Goal: Book appointment/travel/reservation

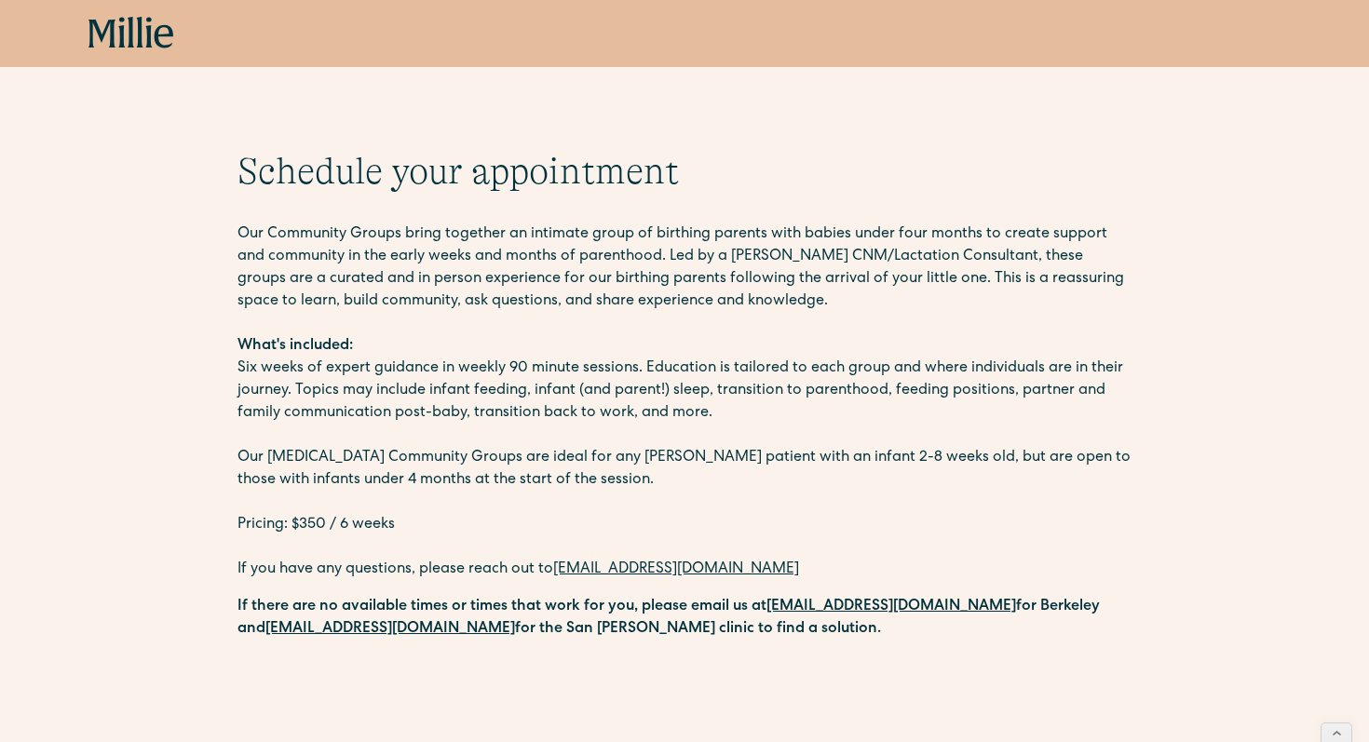
click at [451, 482] on p "Our [MEDICAL_DATA] Community Groups are ideal for any [PERSON_NAME] patient wit…" at bounding box center [685, 469] width 894 height 45
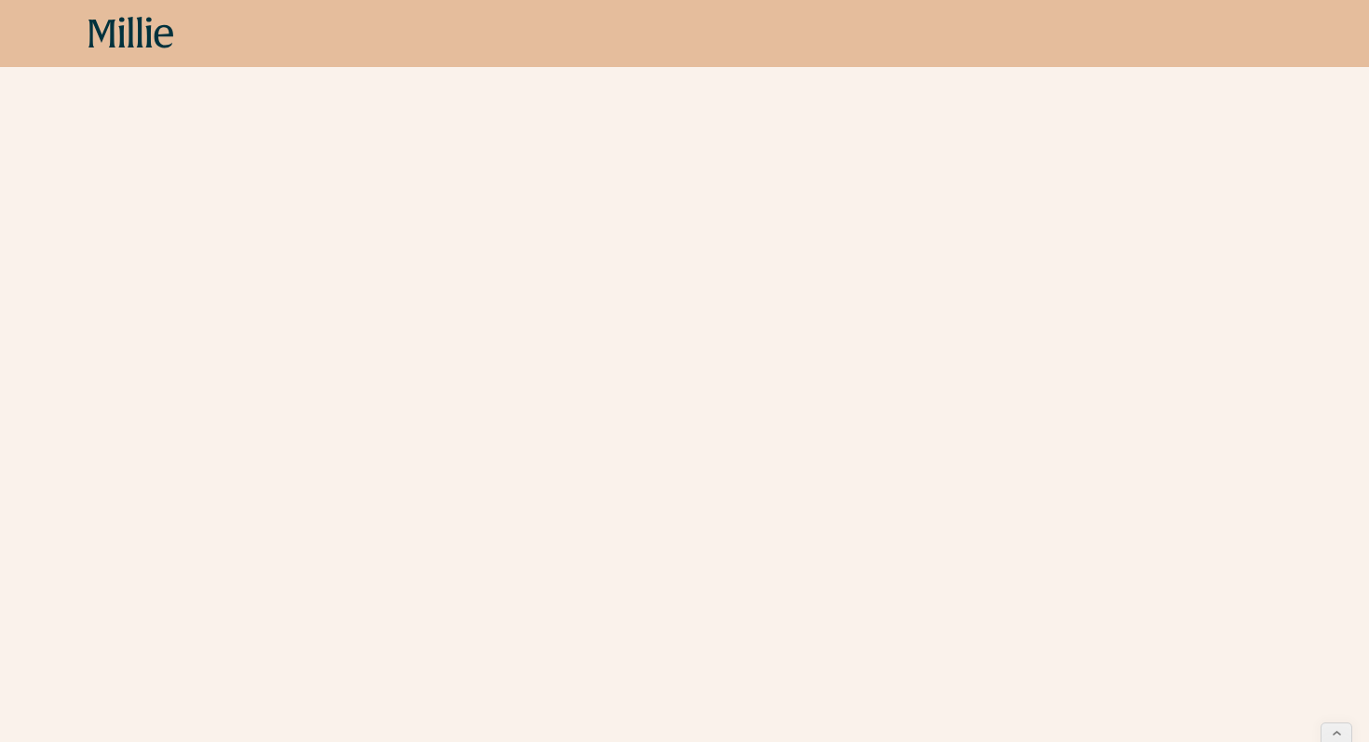
scroll to position [1261, 0]
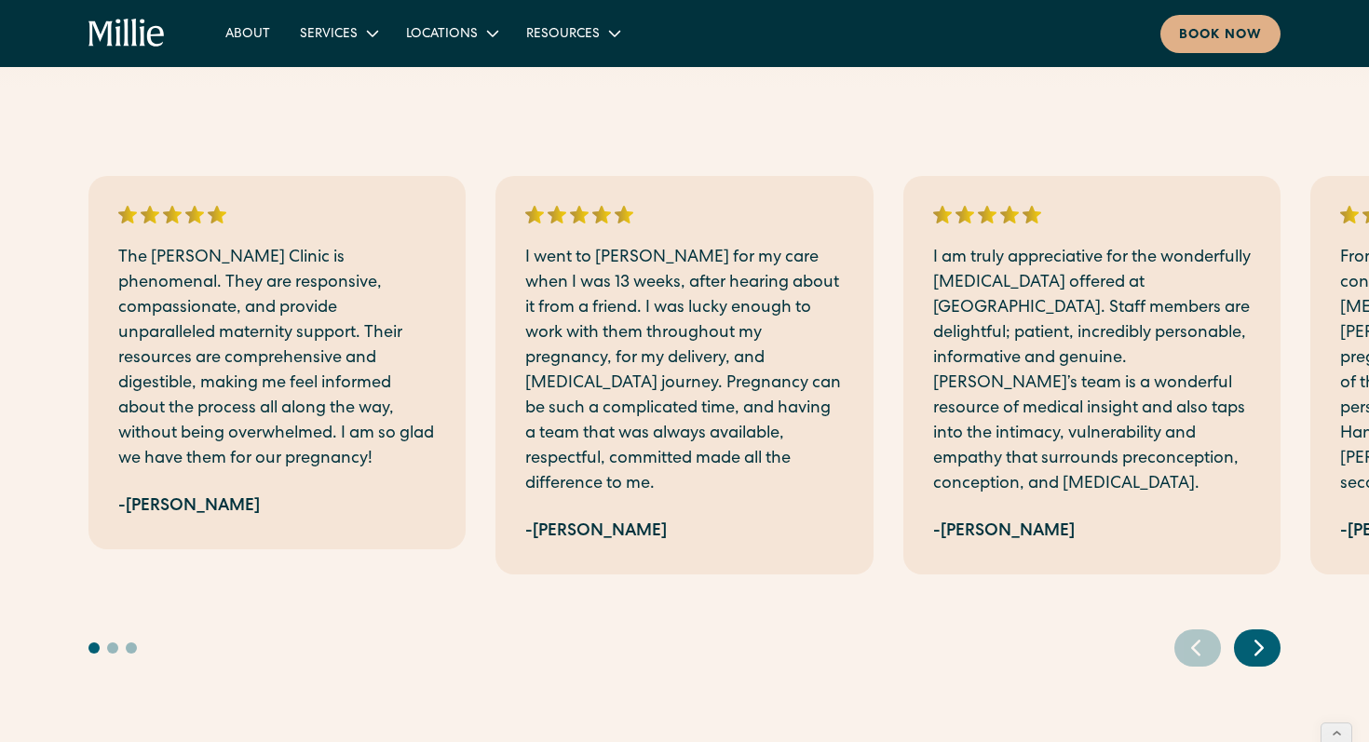
scroll to position [569, 0]
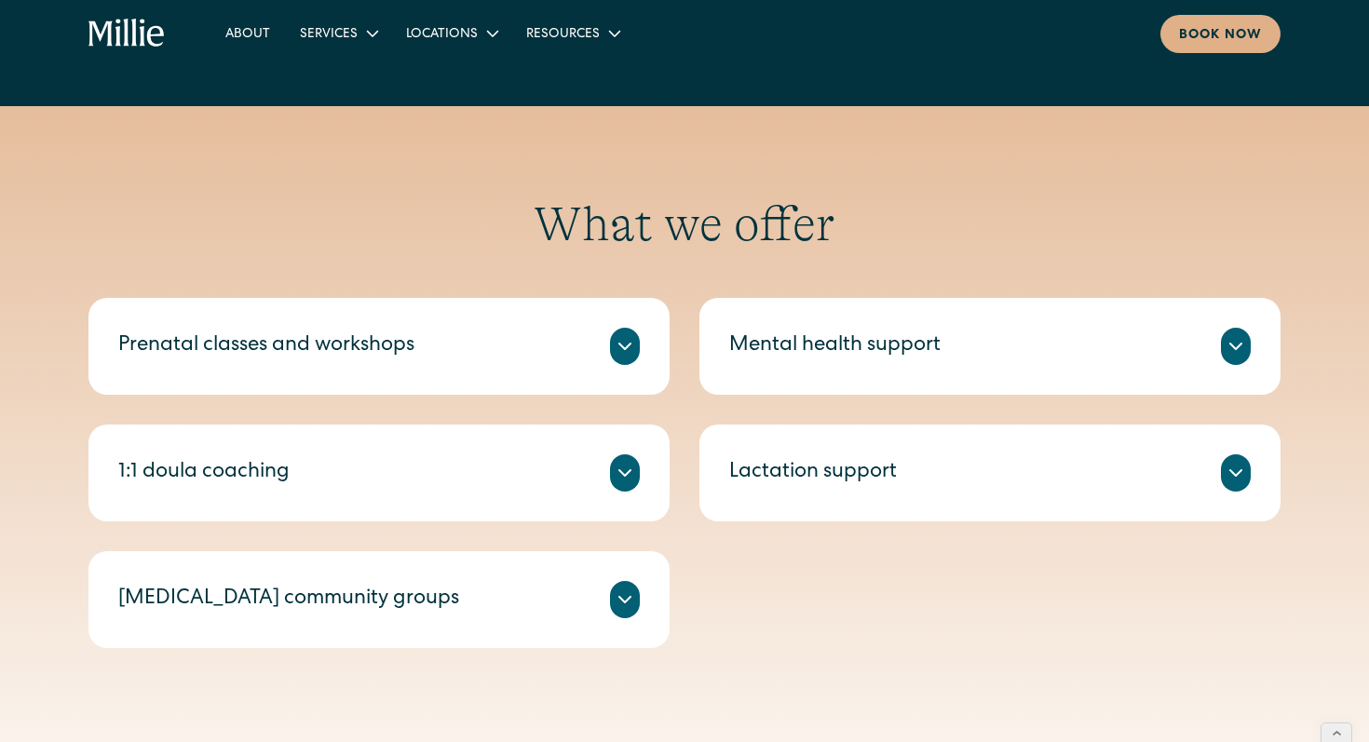
click at [307, 591] on div "[MEDICAL_DATA] community groups" at bounding box center [288, 600] width 341 height 31
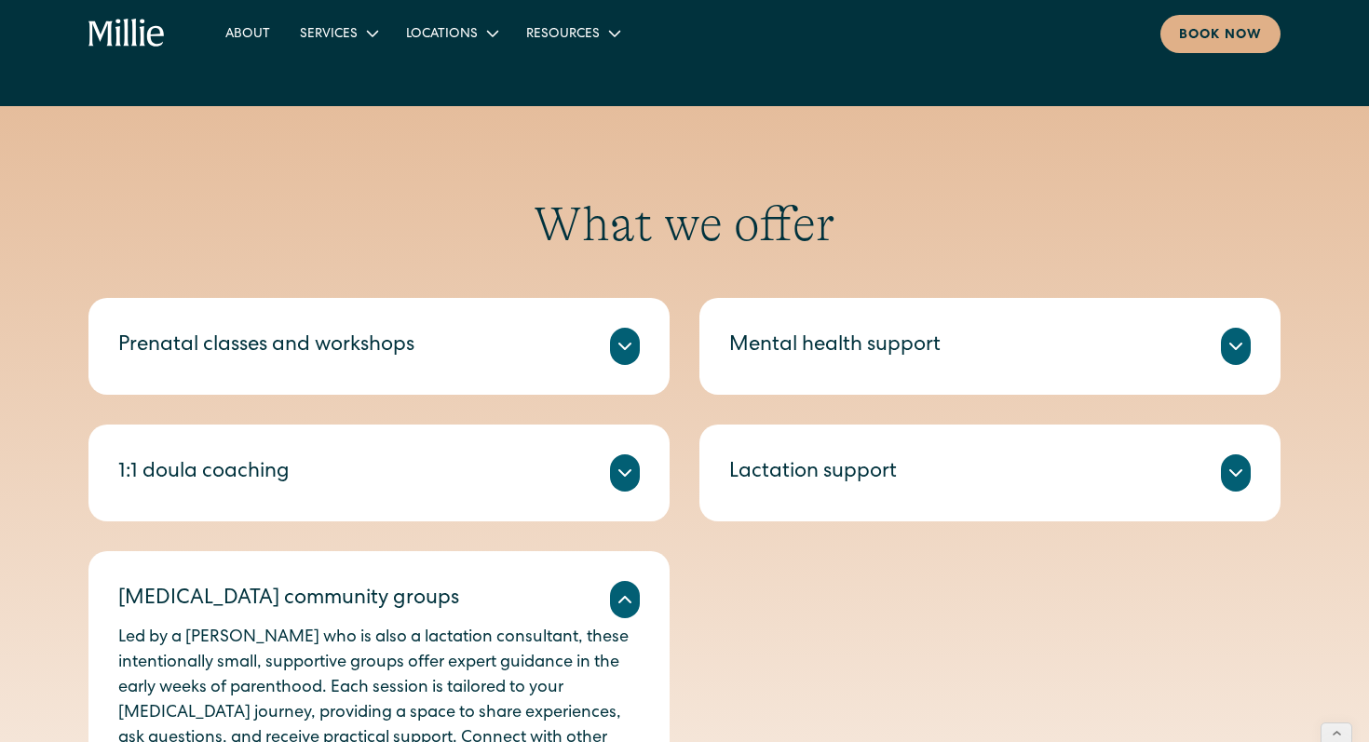
click at [197, 603] on div "[MEDICAL_DATA] community groups" at bounding box center [288, 600] width 341 height 31
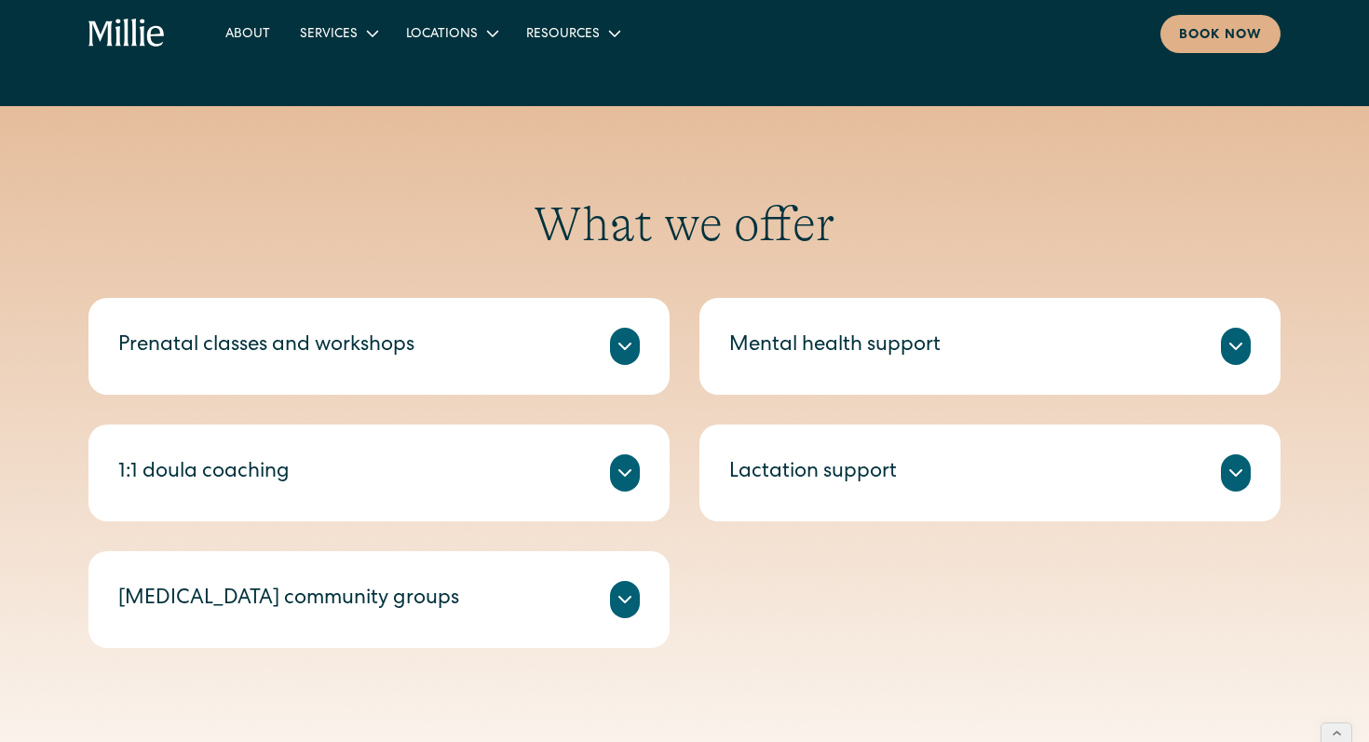
click at [625, 602] on icon at bounding box center [625, 600] width 11 height 6
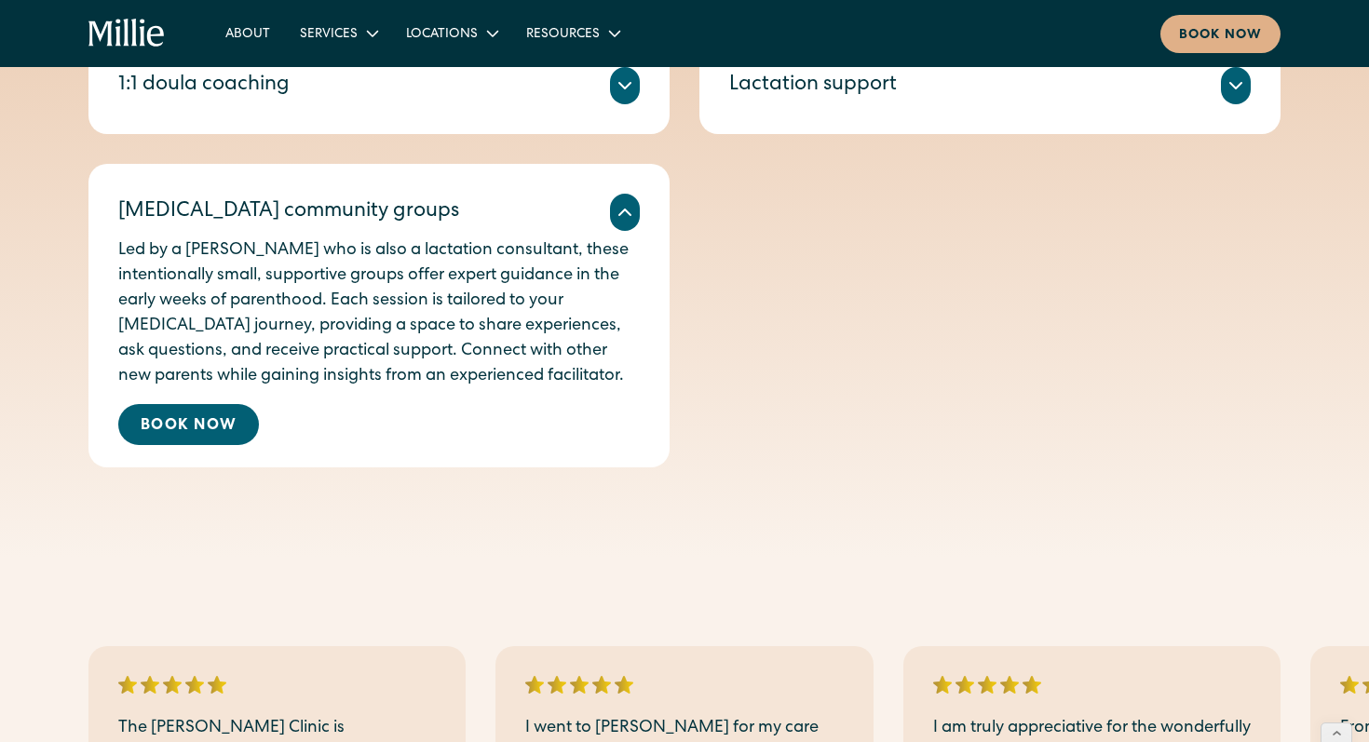
scroll to position [960, 0]
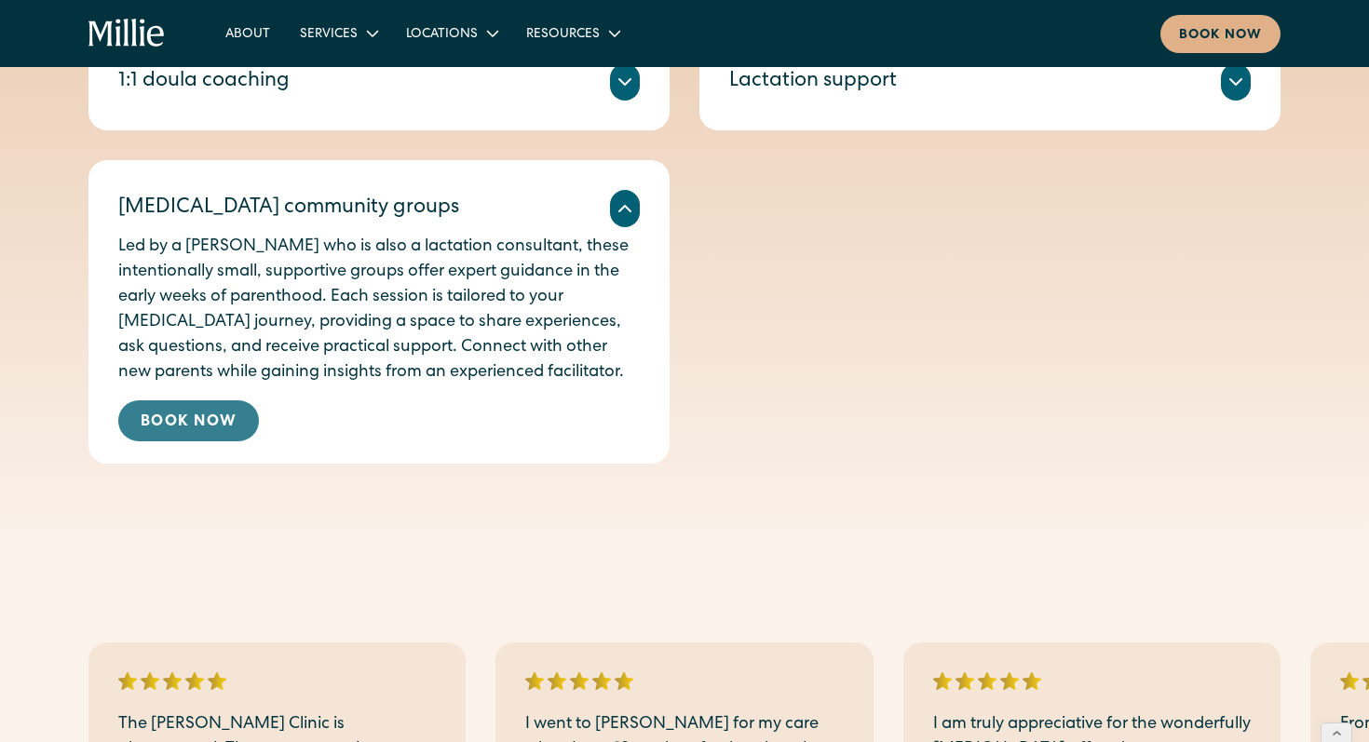
click at [190, 417] on link "Book Now" at bounding box center [188, 421] width 141 height 41
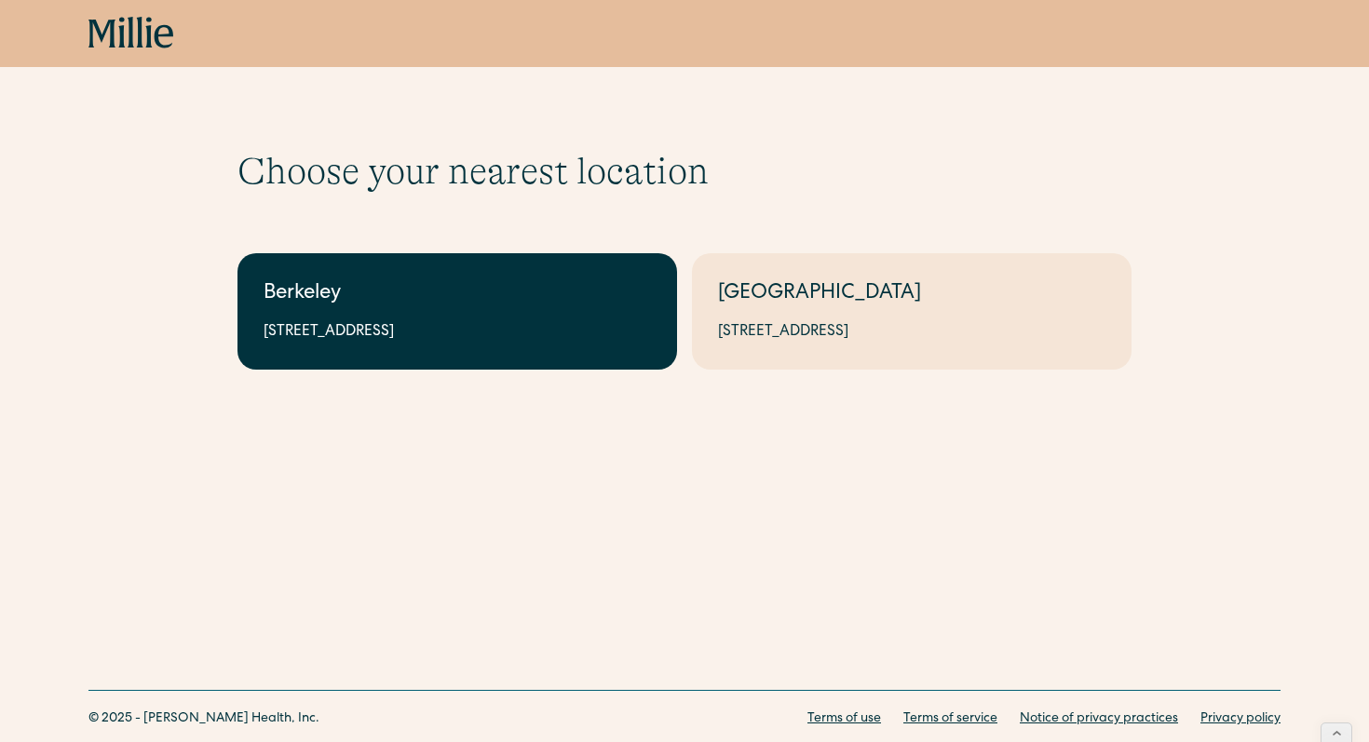
click at [379, 302] on div "Berkeley" at bounding box center [458, 294] width 388 height 31
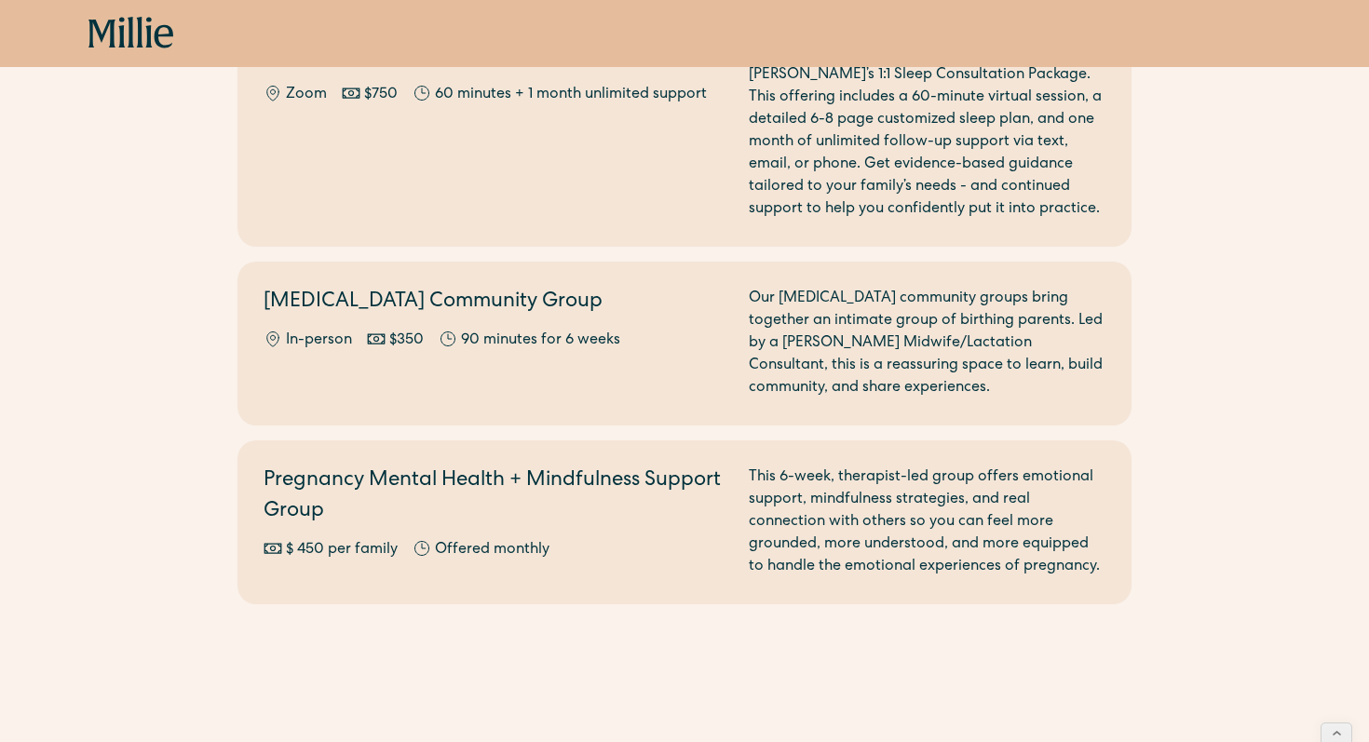
scroll to position [2137, 0]
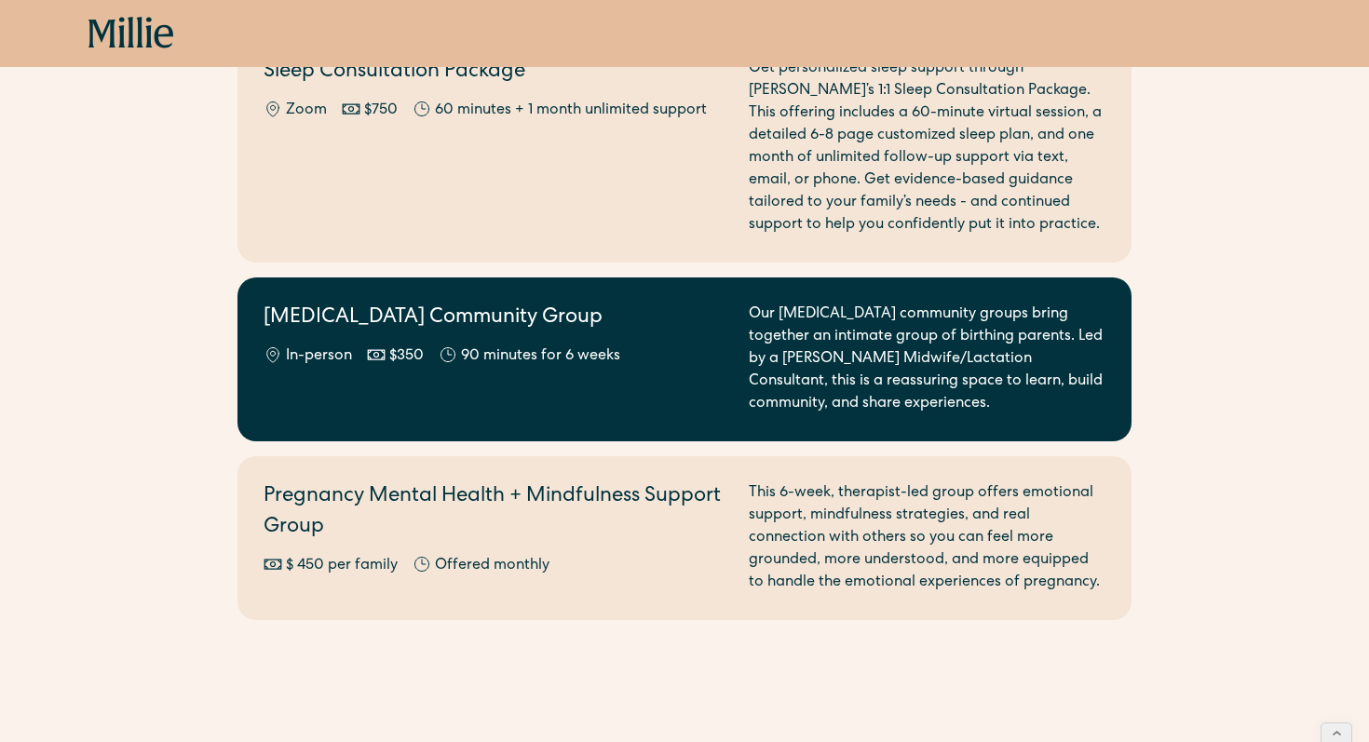
click at [511, 346] on div "[MEDICAL_DATA] Community Group In-person $350 90 minutes for 6 weeks" at bounding box center [495, 360] width 463 height 112
